Goal: Entertainment & Leisure: Browse casually

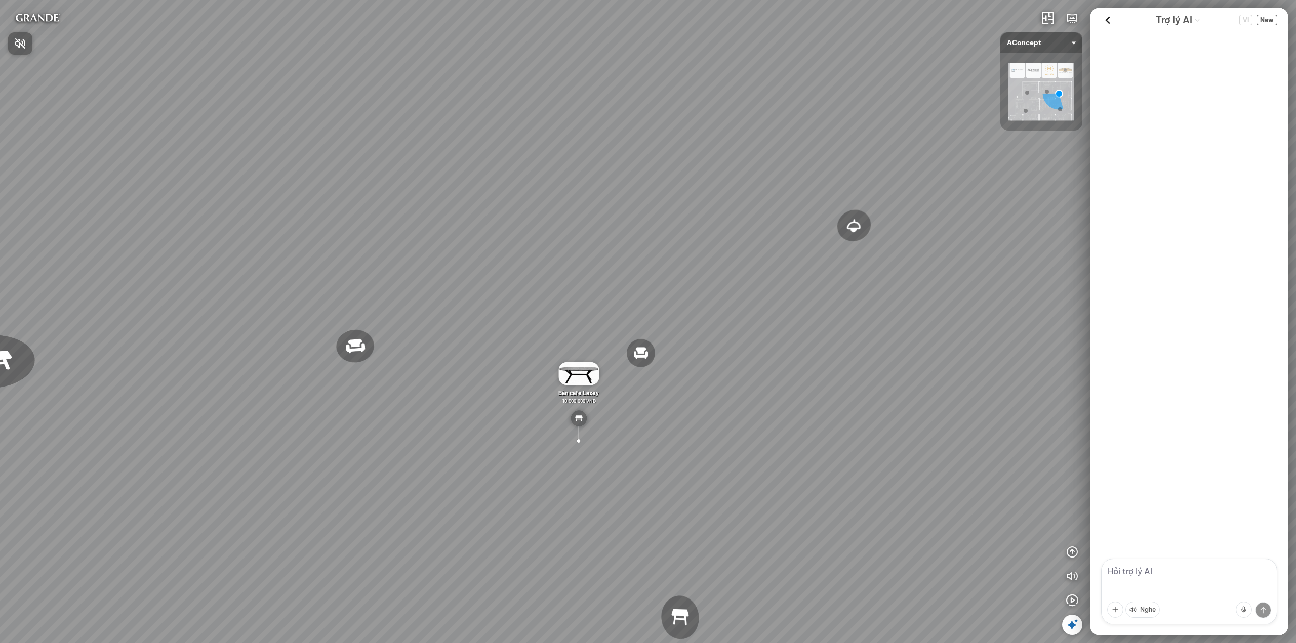
scroll to position [3125, 0]
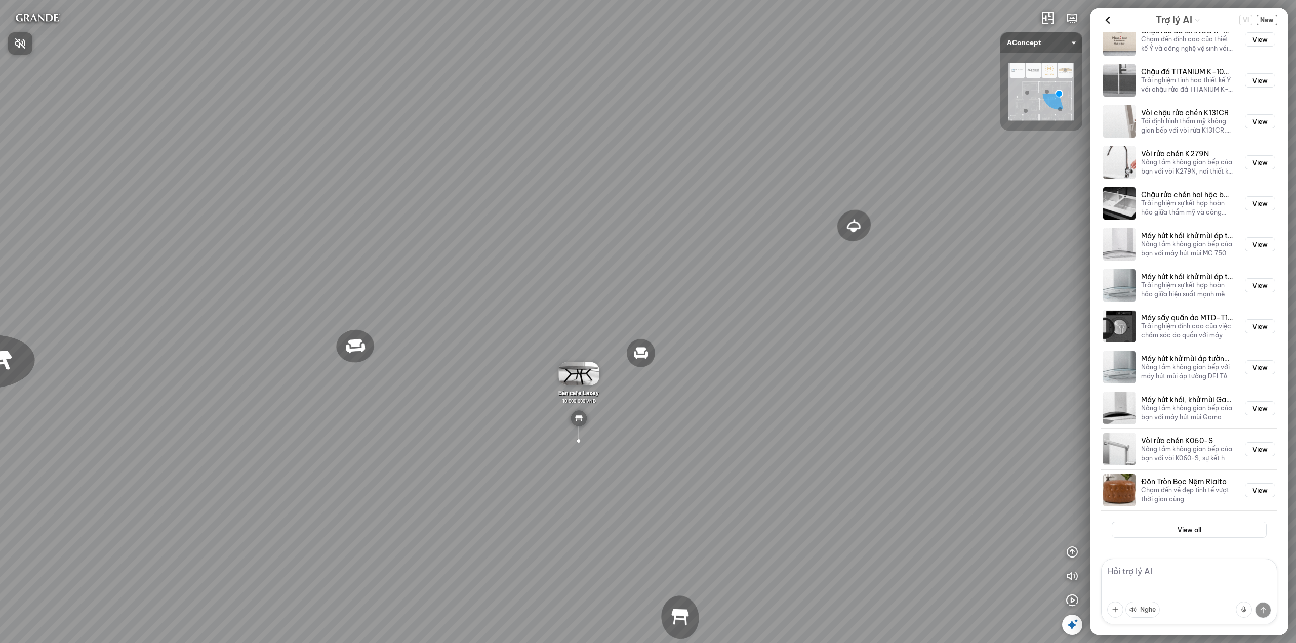
click at [1075, 600] on div at bounding box center [648, 321] width 1296 height 643
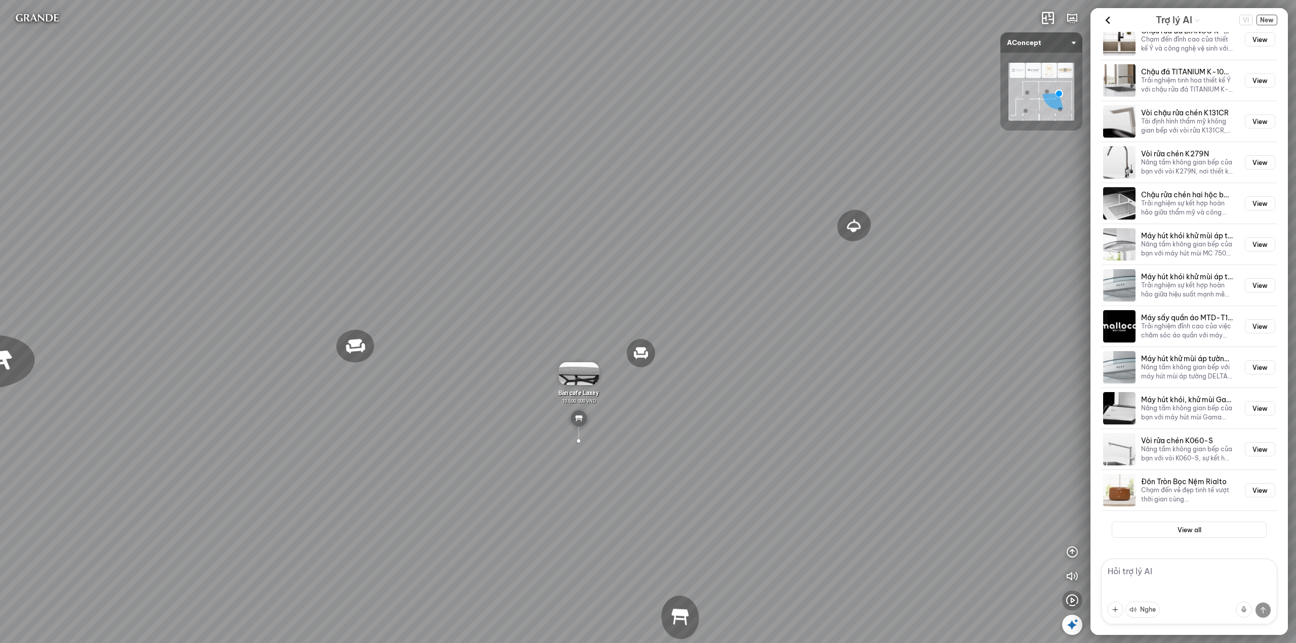
click at [1073, 602] on icon "button" at bounding box center [1072, 601] width 12 height 12
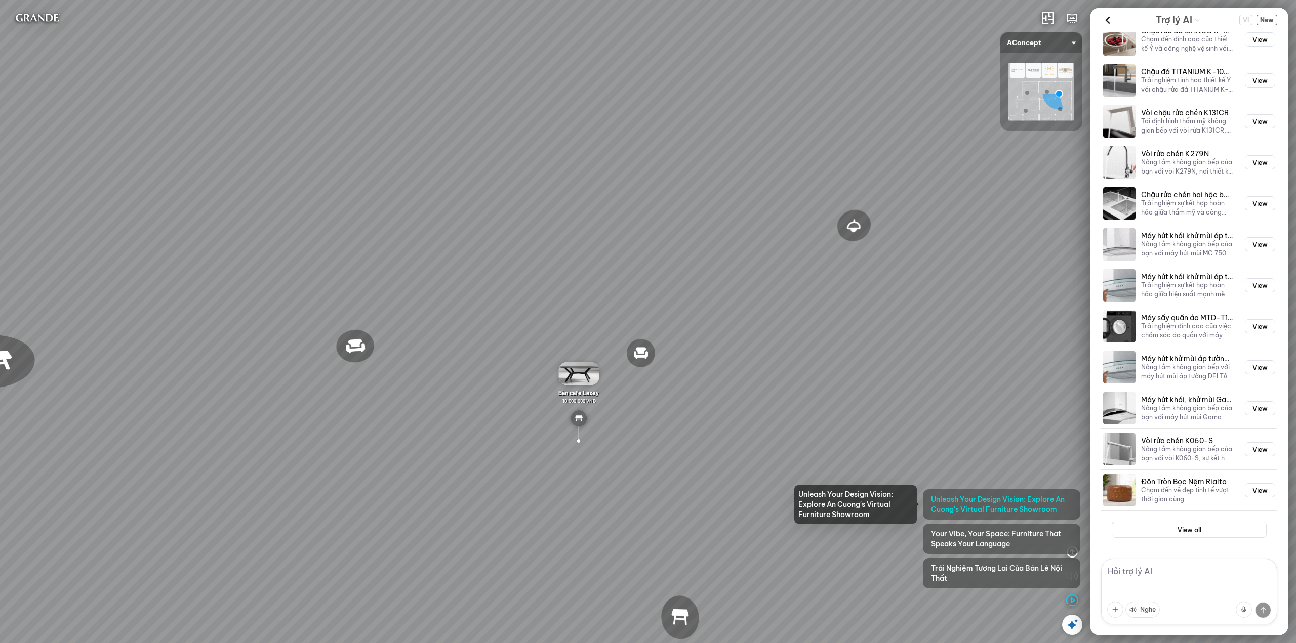
click at [946, 499] on span "Unleash Your Design Vision: Explore An Cuong's Virtual Furniture Showroom" at bounding box center [1001, 504] width 141 height 20
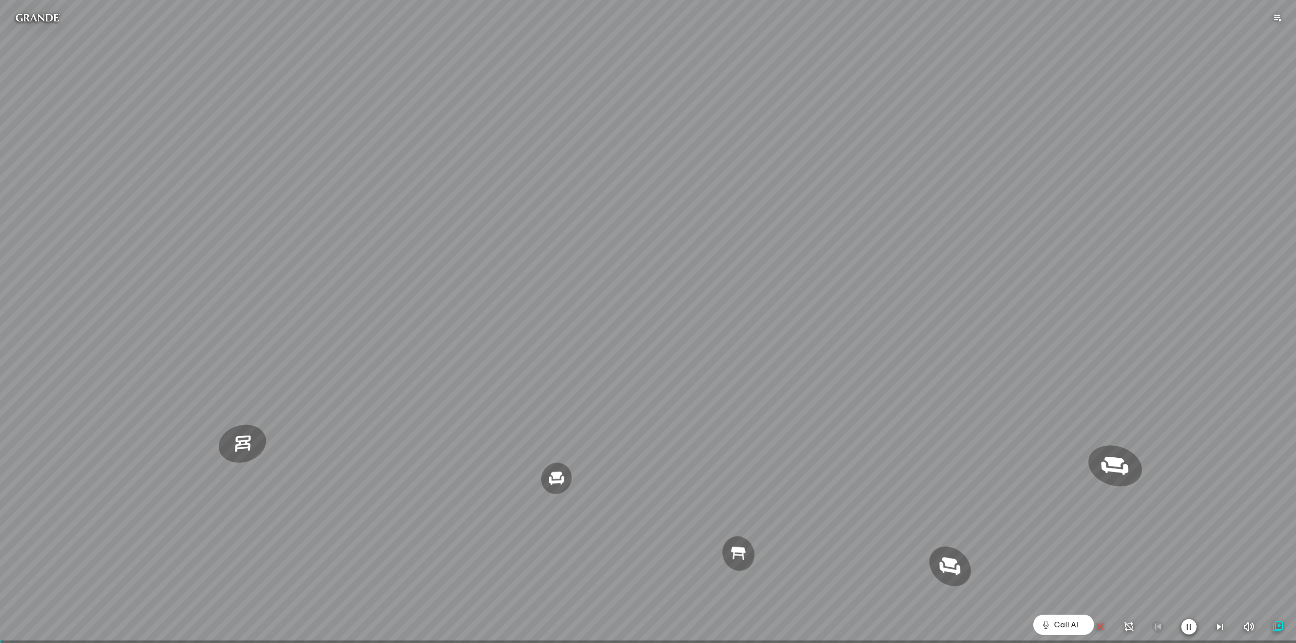
scroll to position [22660, 0]
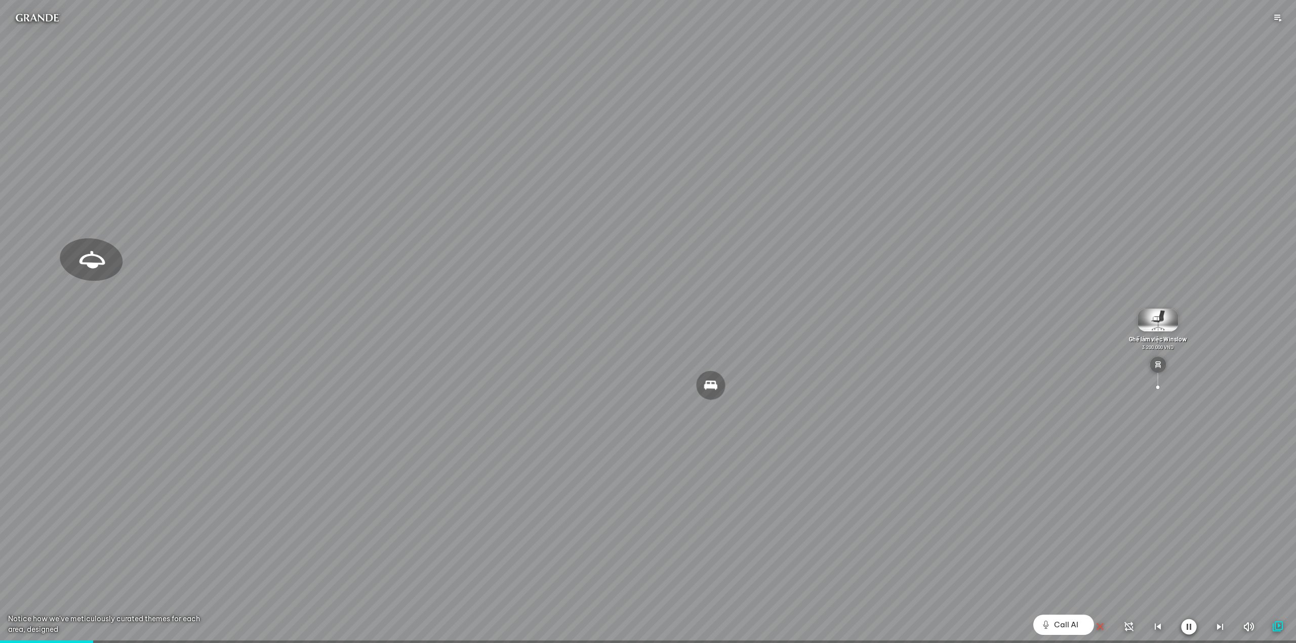
click at [1188, 629] on icon "button" at bounding box center [1189, 627] width 16 height 16
drag, startPoint x: 1100, startPoint y: 628, endPoint x: 1166, endPoint y: 616, distance: 66.8
click at [1100, 628] on icon "button" at bounding box center [1100, 627] width 12 height 12
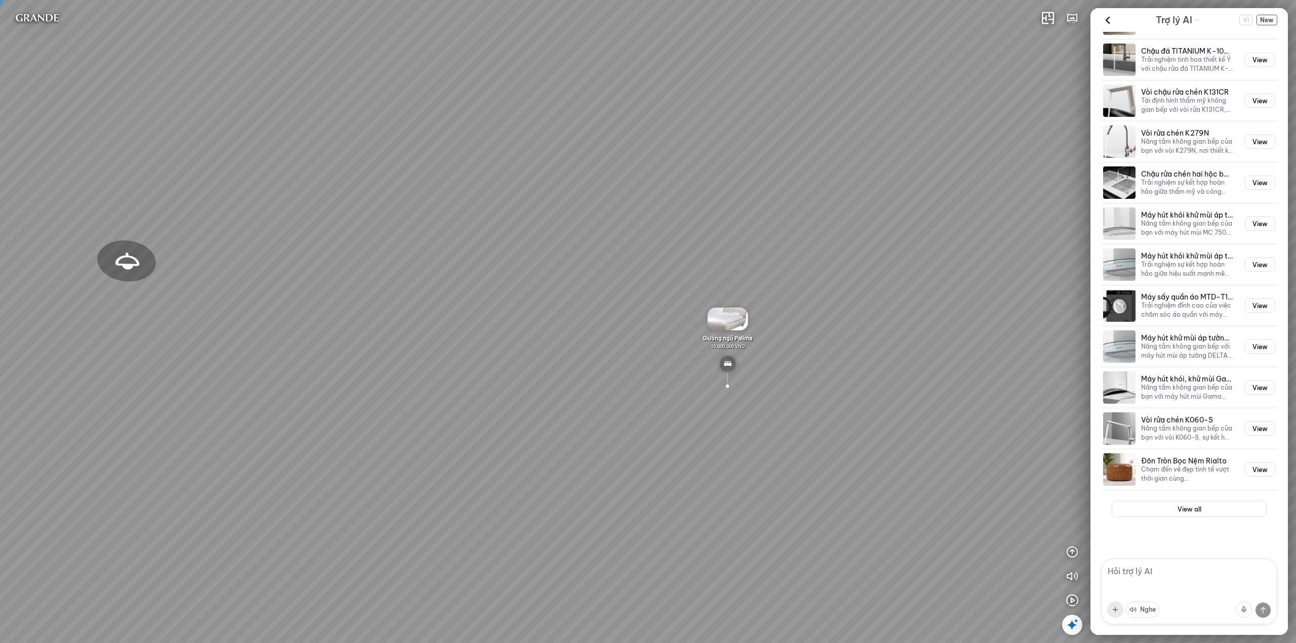
scroll to position [3125, 0]
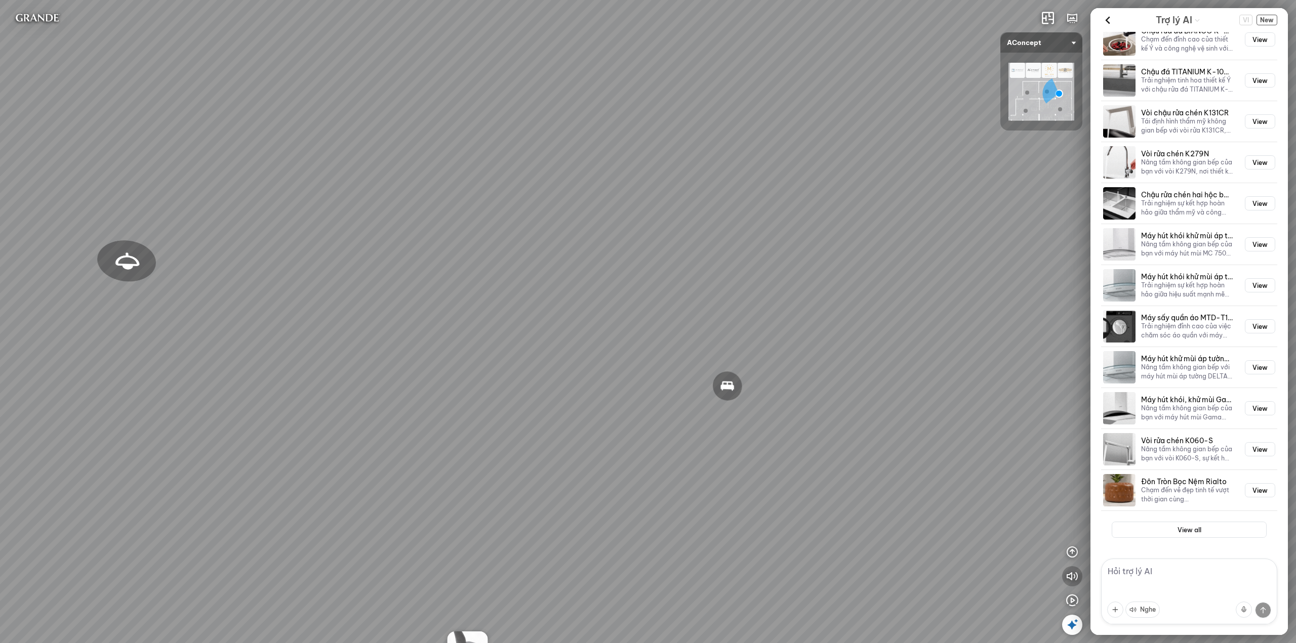
click at [1077, 581] on icon "button" at bounding box center [1072, 576] width 12 height 12
